Goal: Transaction & Acquisition: Purchase product/service

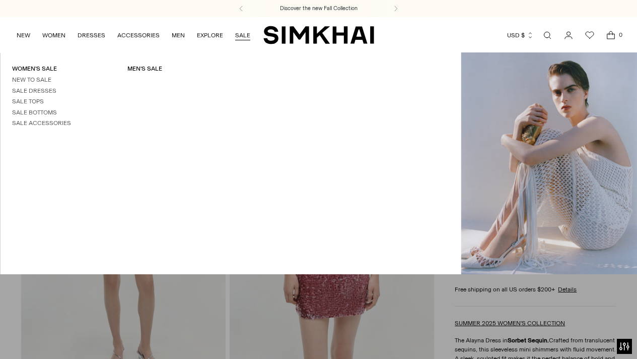
click at [239, 34] on link "SALE" at bounding box center [242, 35] width 15 height 22
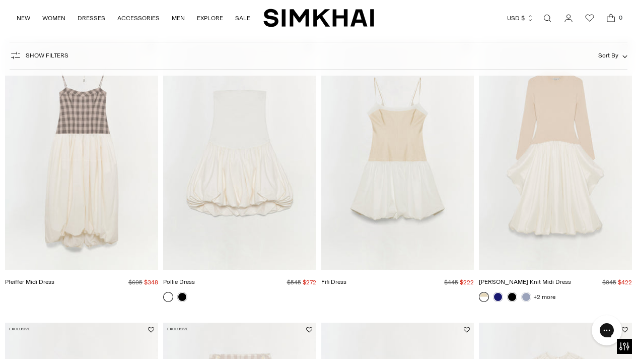
scroll to position [668, 0]
